Goal: Information Seeking & Learning: Learn about a topic

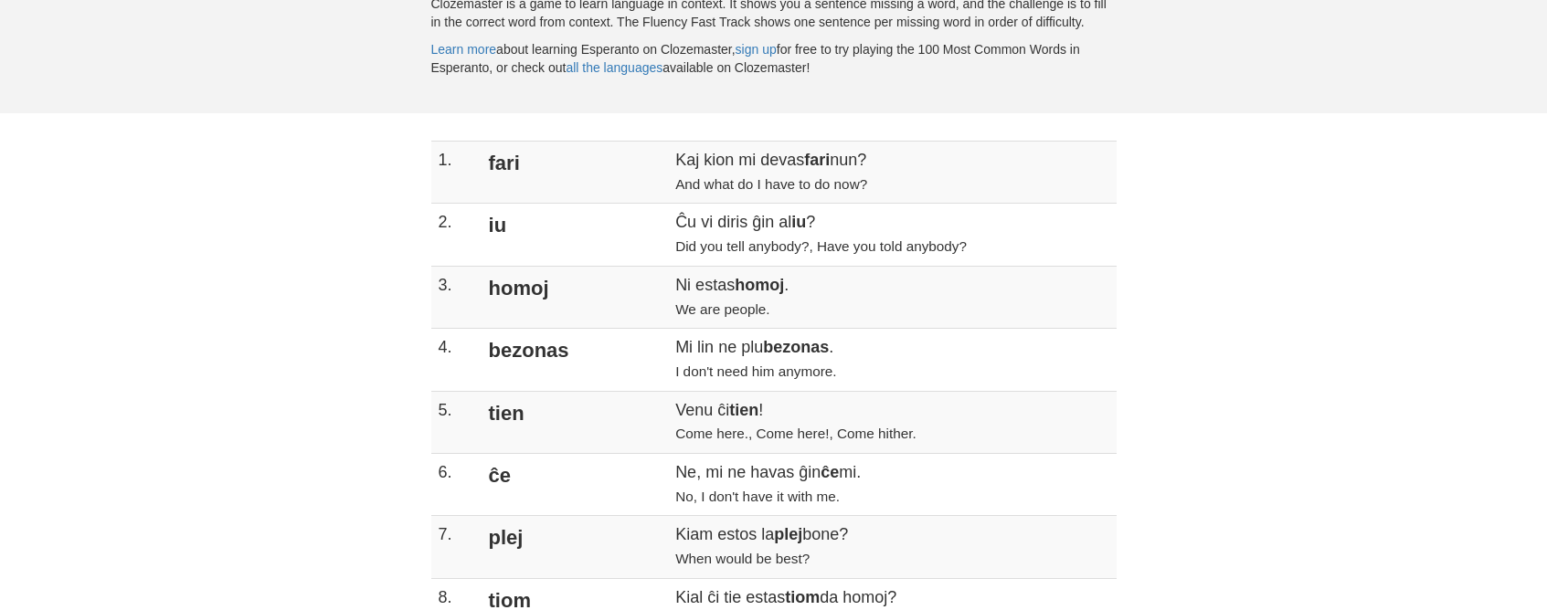
scroll to position [14, 0]
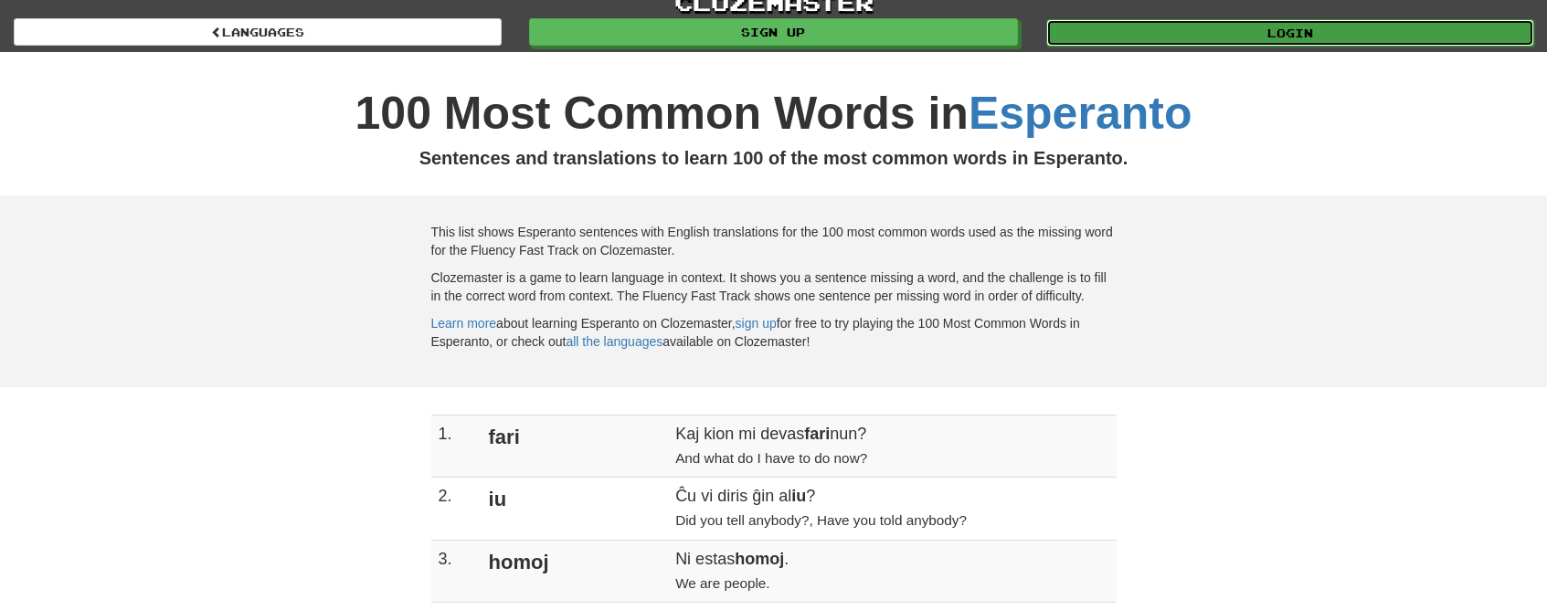
click at [1085, 20] on link "Login" at bounding box center [1290, 32] width 488 height 27
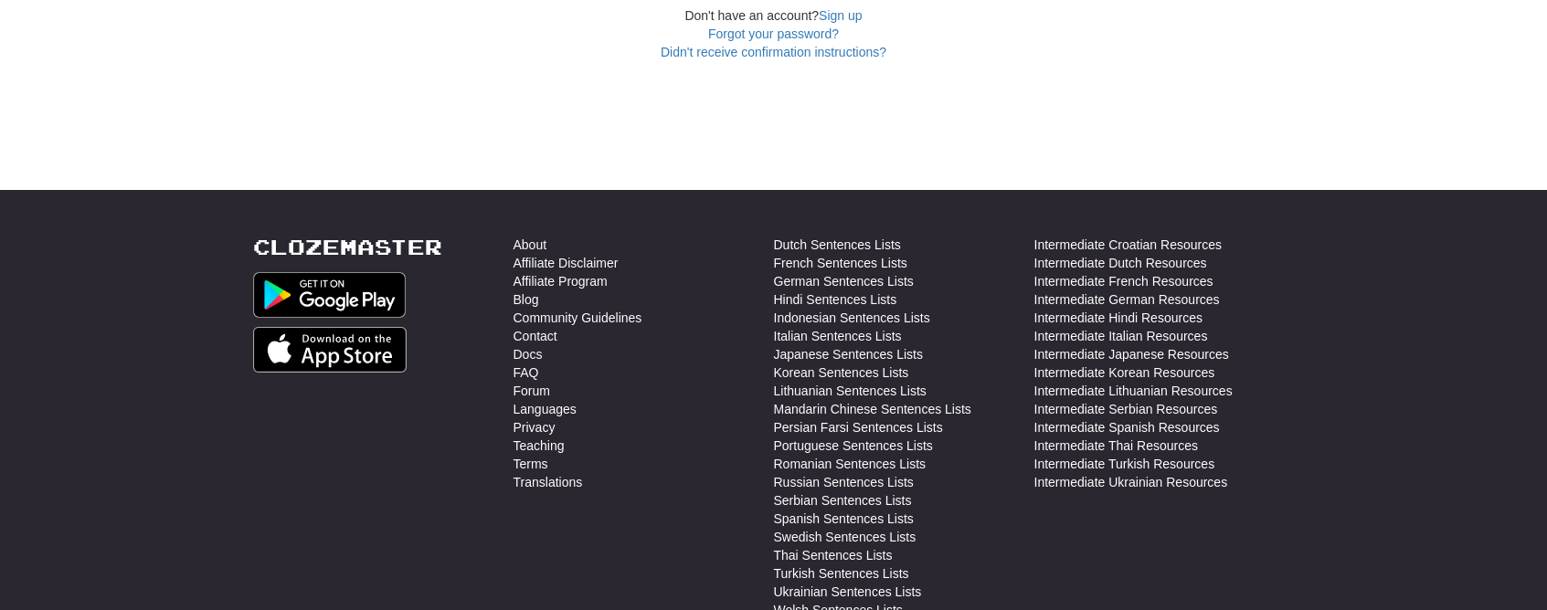
scroll to position [649, 0]
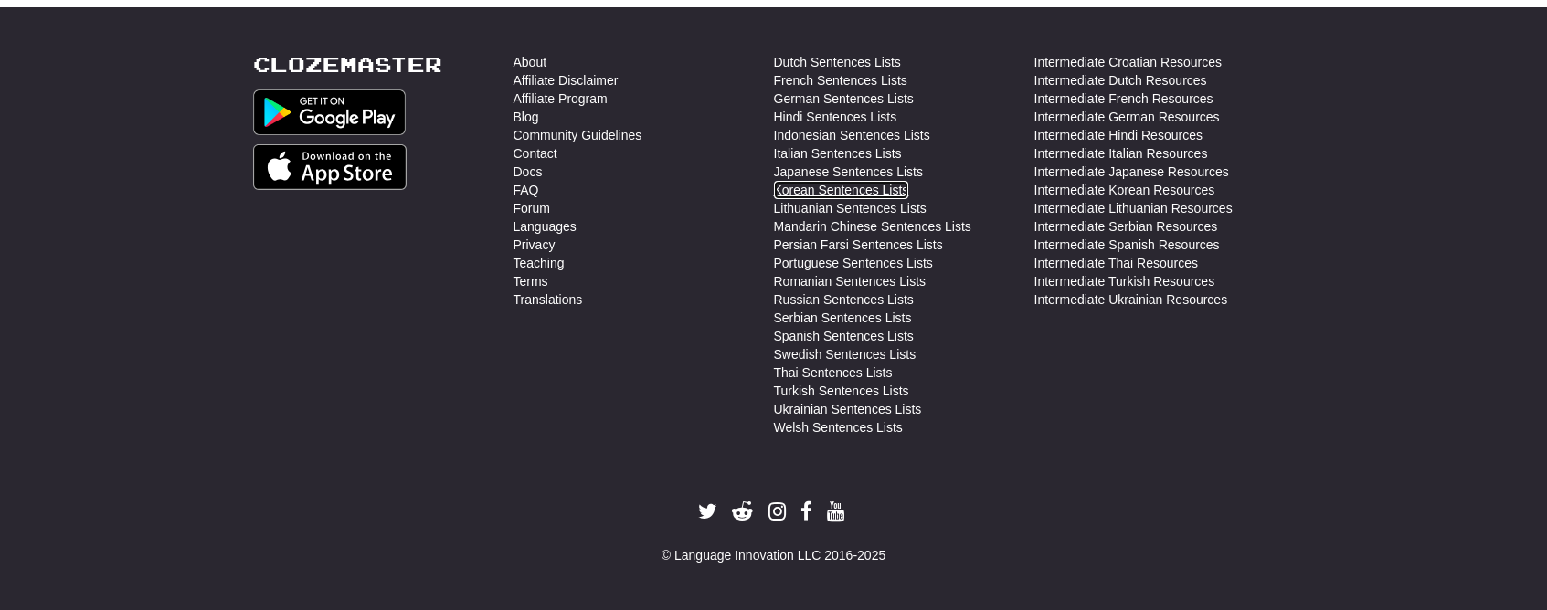
click at [775, 189] on link "Korean Sentences Lists" at bounding box center [841, 190] width 135 height 18
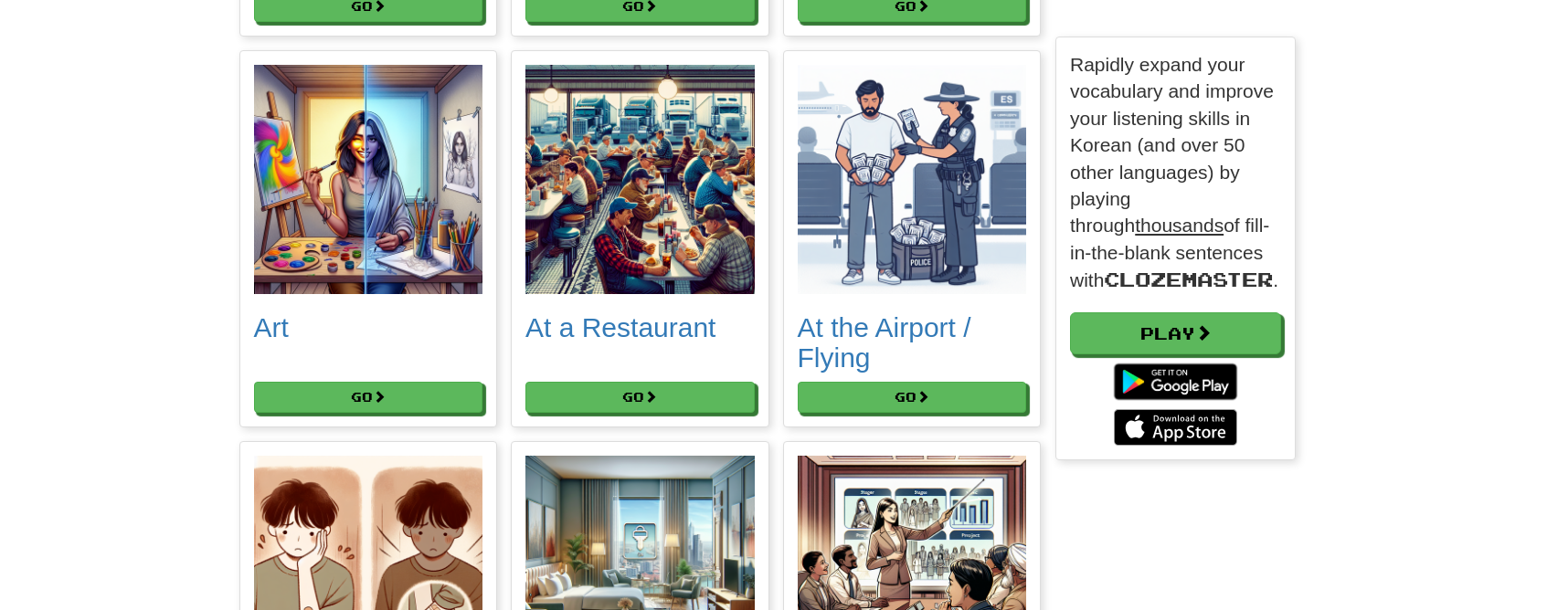
scroll to position [513, 0]
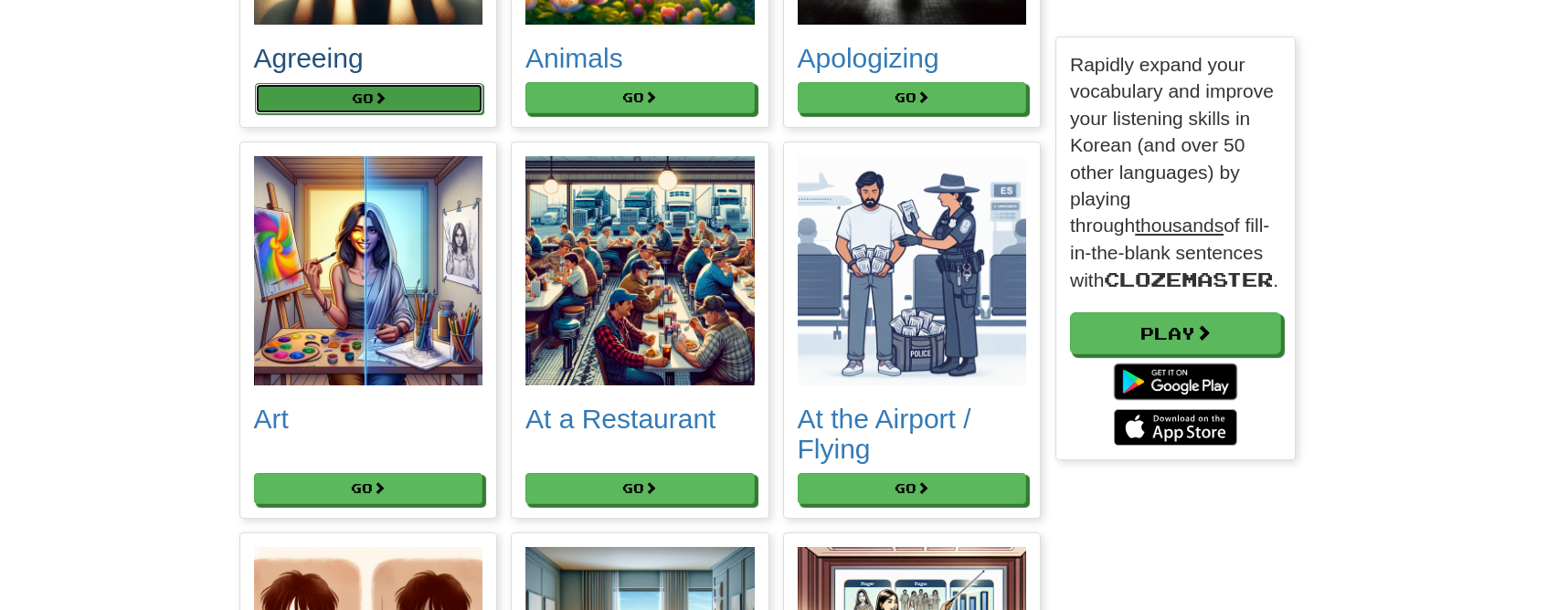
click at [367, 100] on button "Go" at bounding box center [369, 98] width 229 height 31
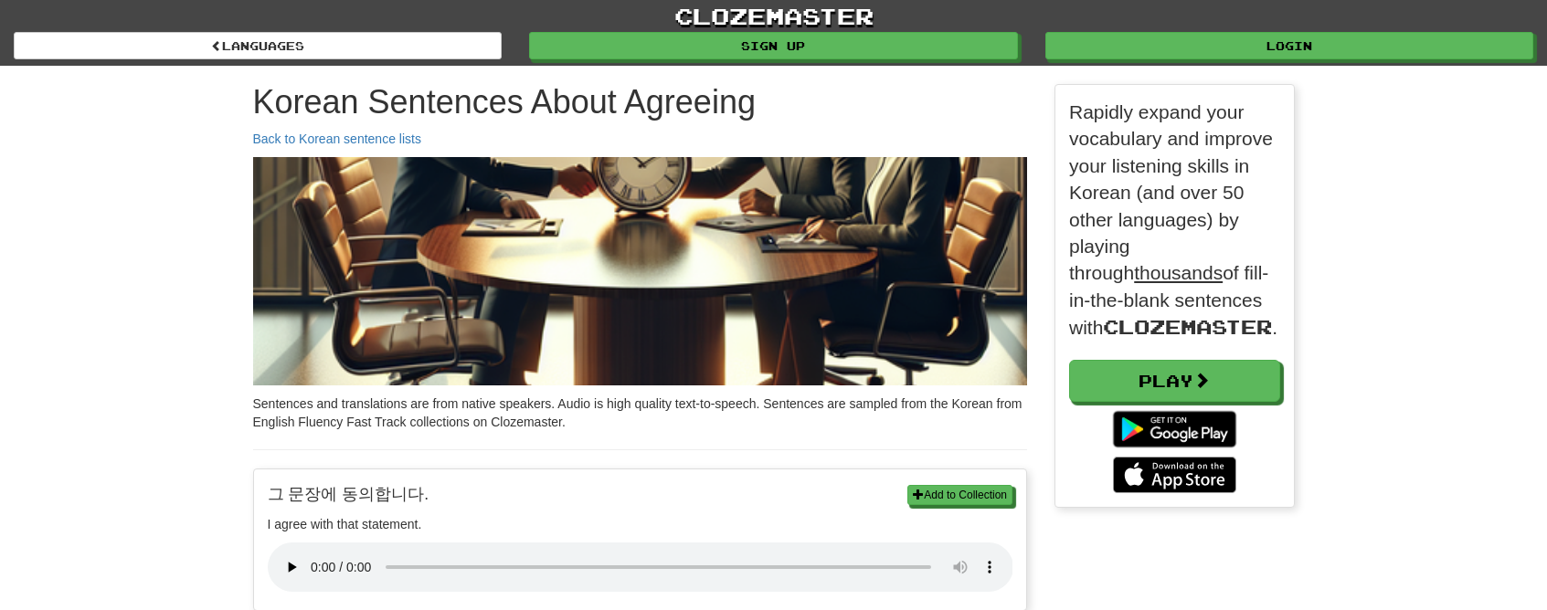
scroll to position [423, 239]
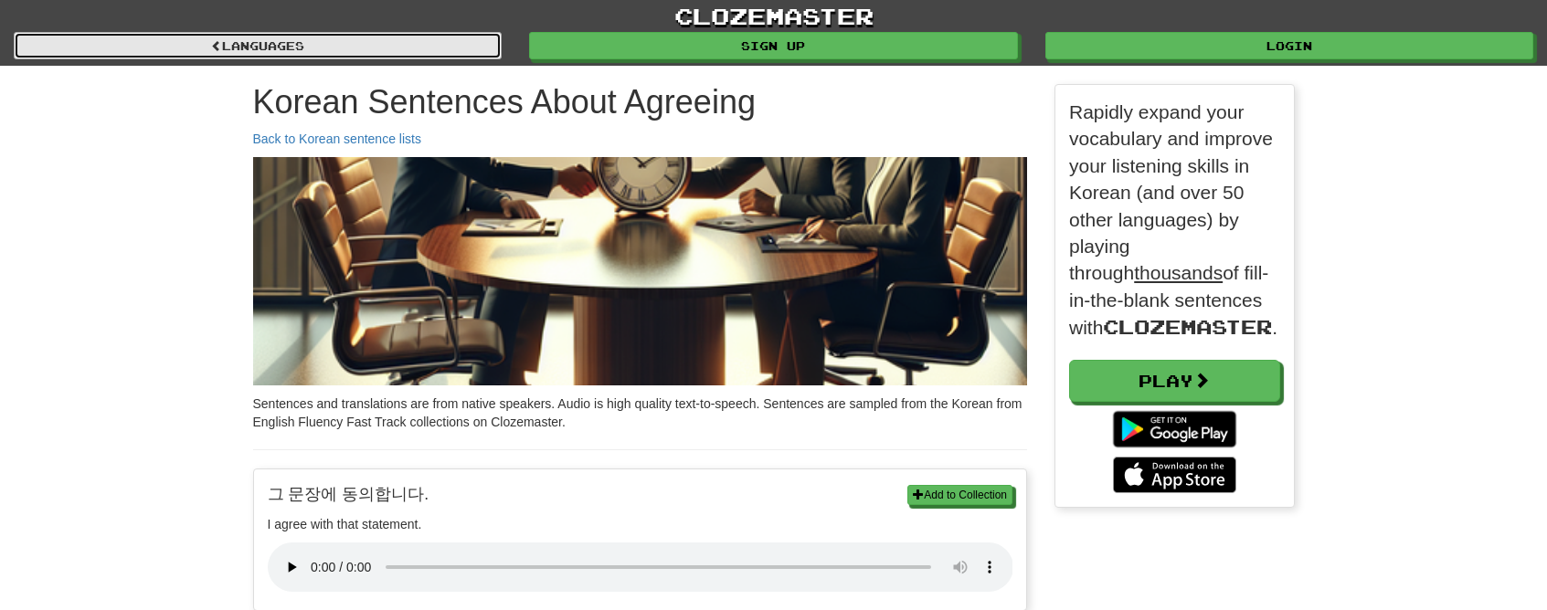
click at [303, 46] on link "Languages" at bounding box center [258, 45] width 488 height 27
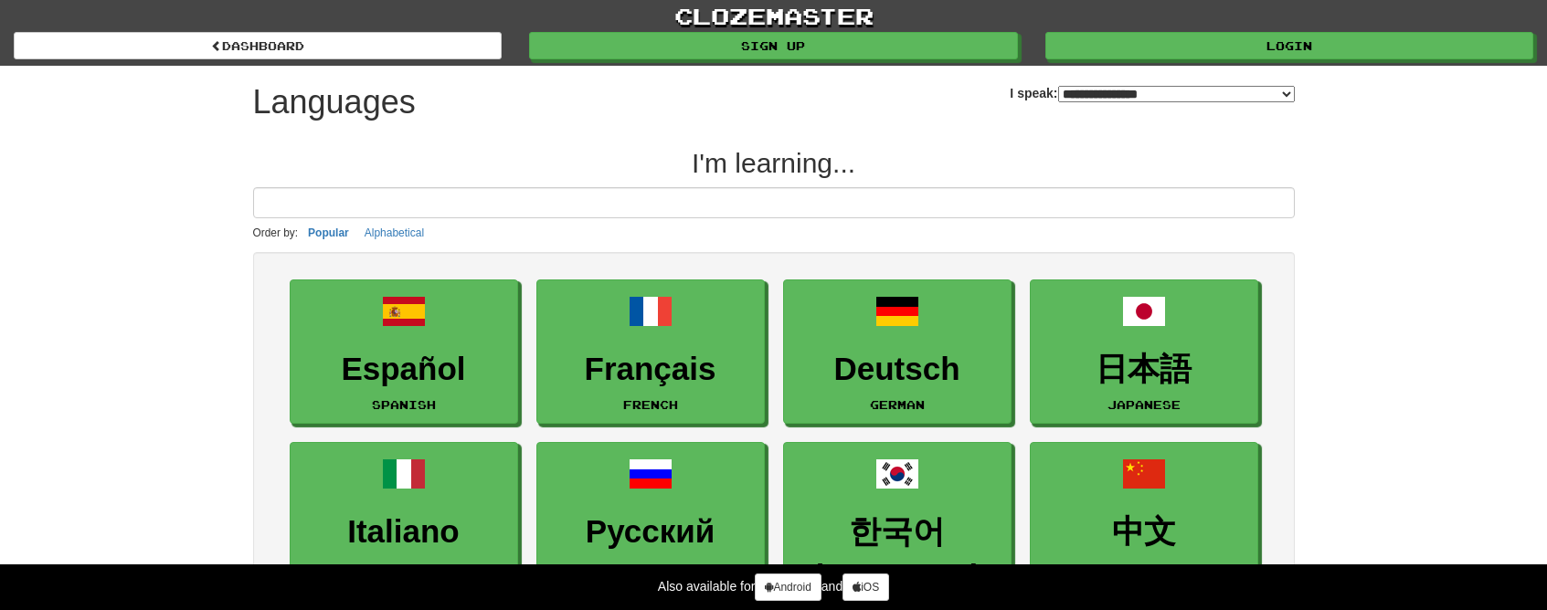
select select "*******"
